Goal: Information Seeking & Learning: Learn about a topic

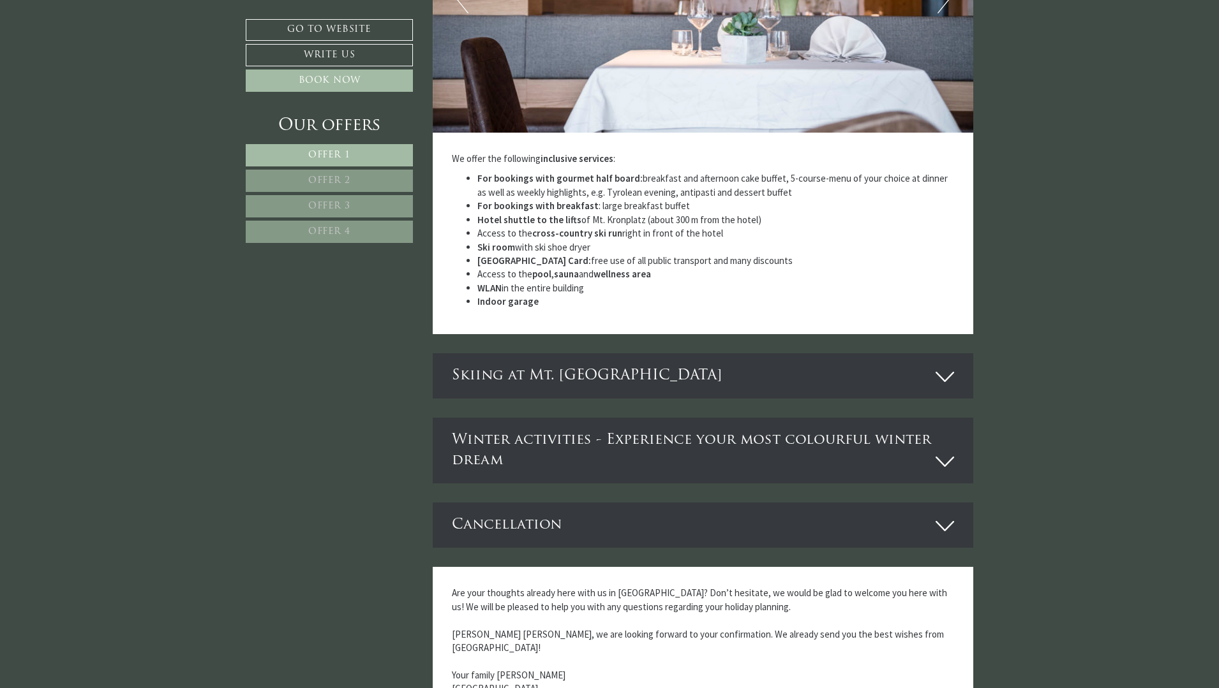
scroll to position [4275, 0]
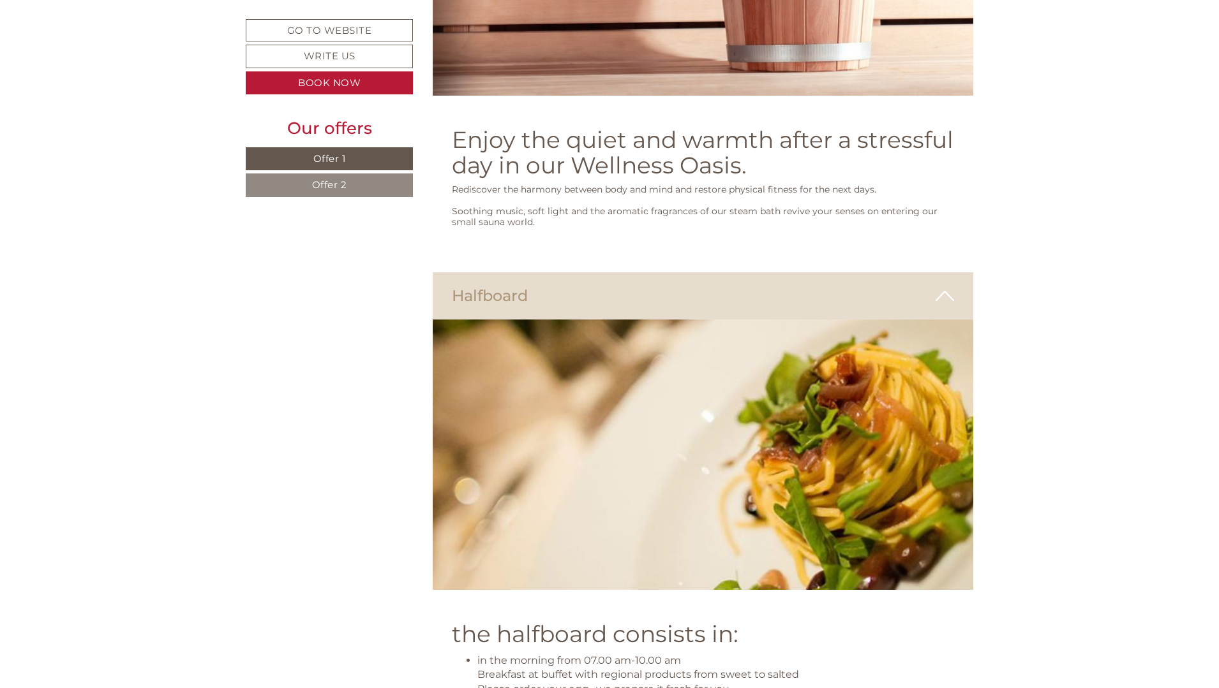
scroll to position [3718, 0]
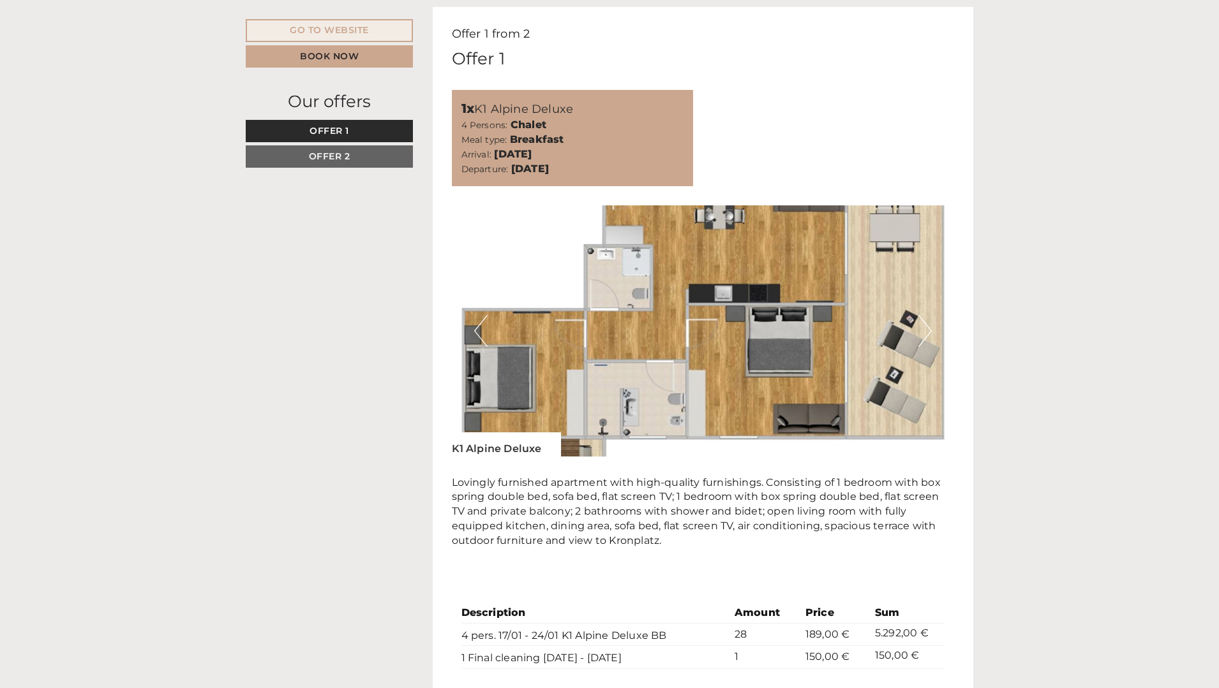
scroll to position [957, 0]
